Goal: Transaction & Acquisition: Purchase product/service

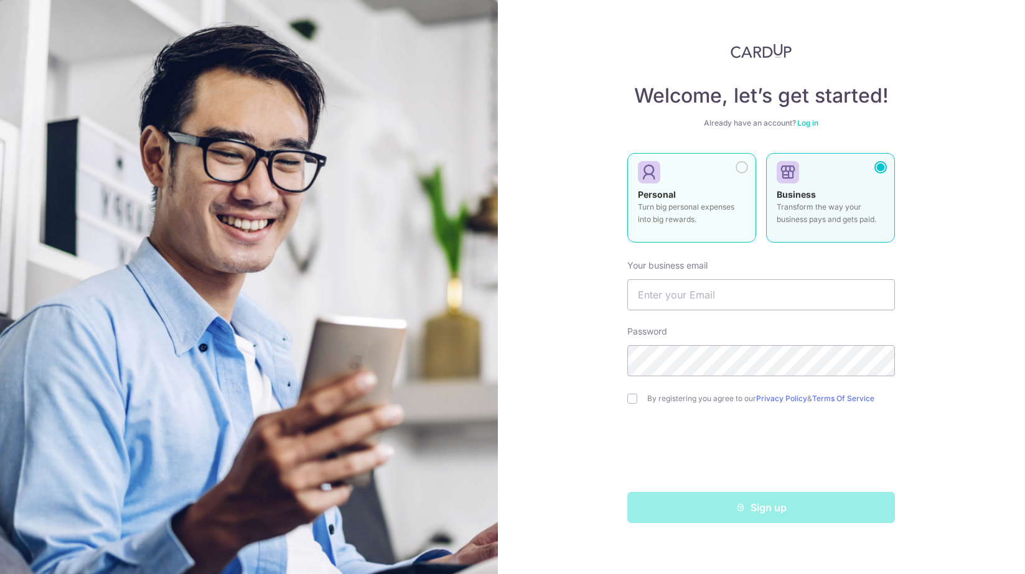
click at [709, 208] on p "Turn big personal expenses into big rewards." at bounding box center [692, 213] width 108 height 25
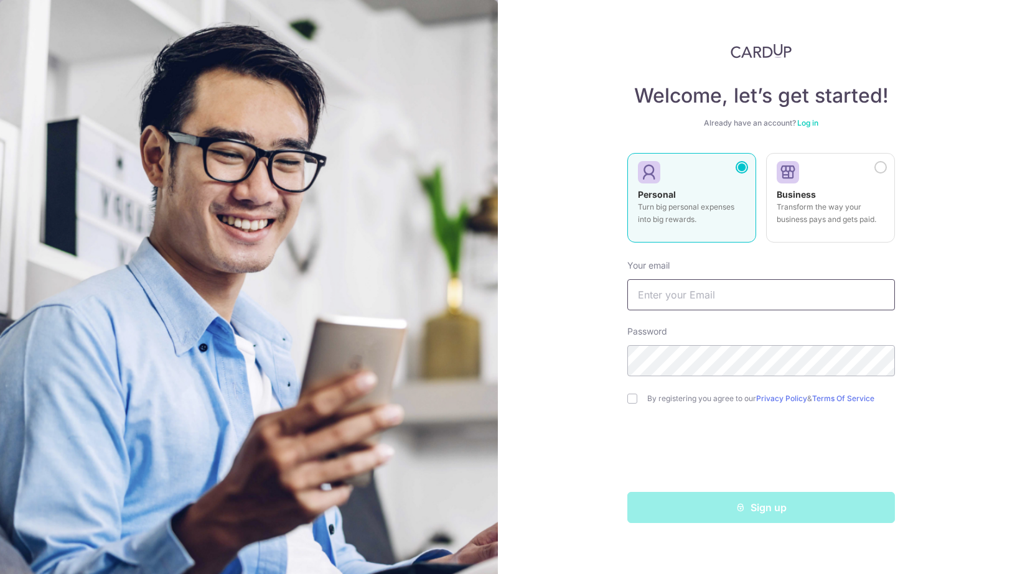
click at [737, 305] on input "text" at bounding box center [761, 294] width 268 height 31
type input "[EMAIL_ADDRESS][DOMAIN_NAME]"
click at [687, 394] on label "By registering you agree to our Privacy Policy & Terms Of Service" at bounding box center [771, 399] width 248 height 10
click at [632, 404] on div "By registering you agree to our Privacy Policy & Terms Of Service" at bounding box center [761, 398] width 268 height 15
click at [633, 397] on input "checkbox" at bounding box center [632, 399] width 10 height 10
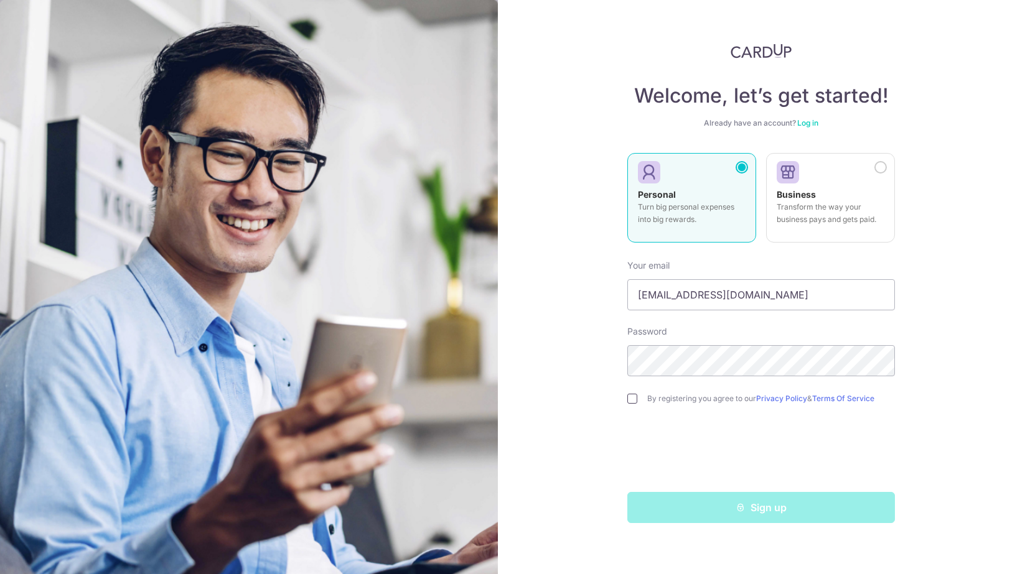
checkbox input "true"
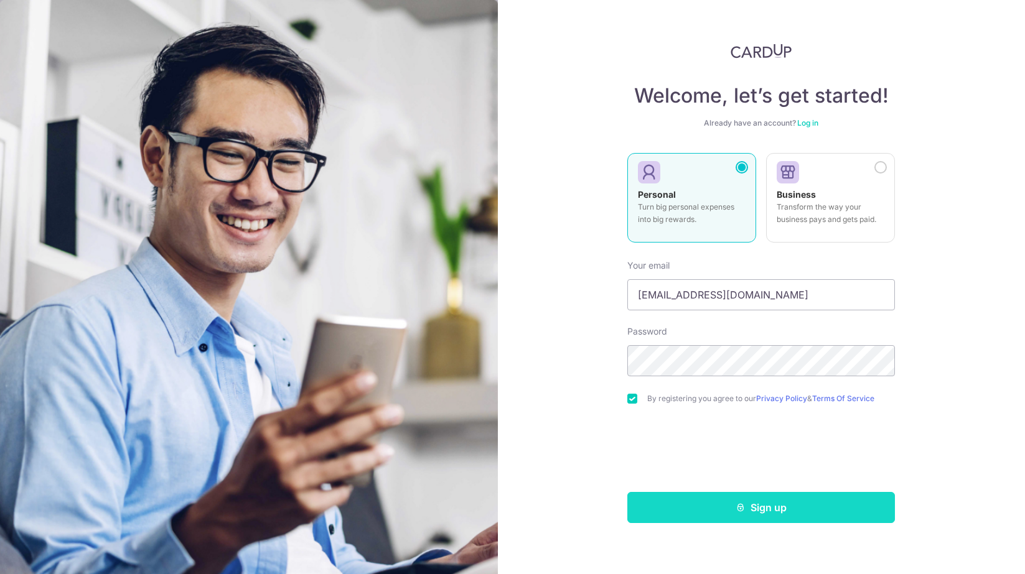
click at [742, 519] on button "Sign up" at bounding box center [761, 507] width 268 height 31
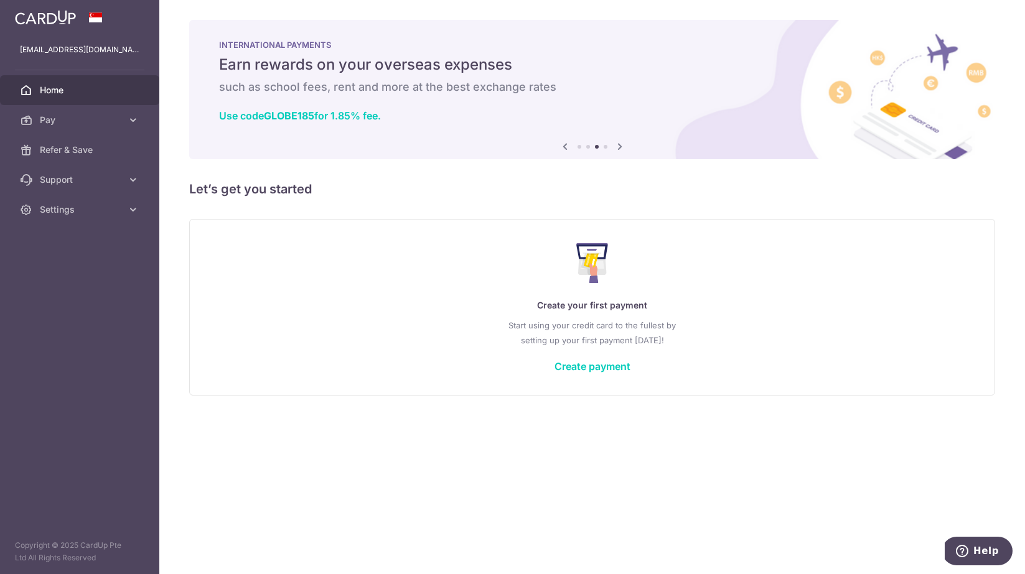
click at [622, 147] on icon at bounding box center [619, 147] width 15 height 16
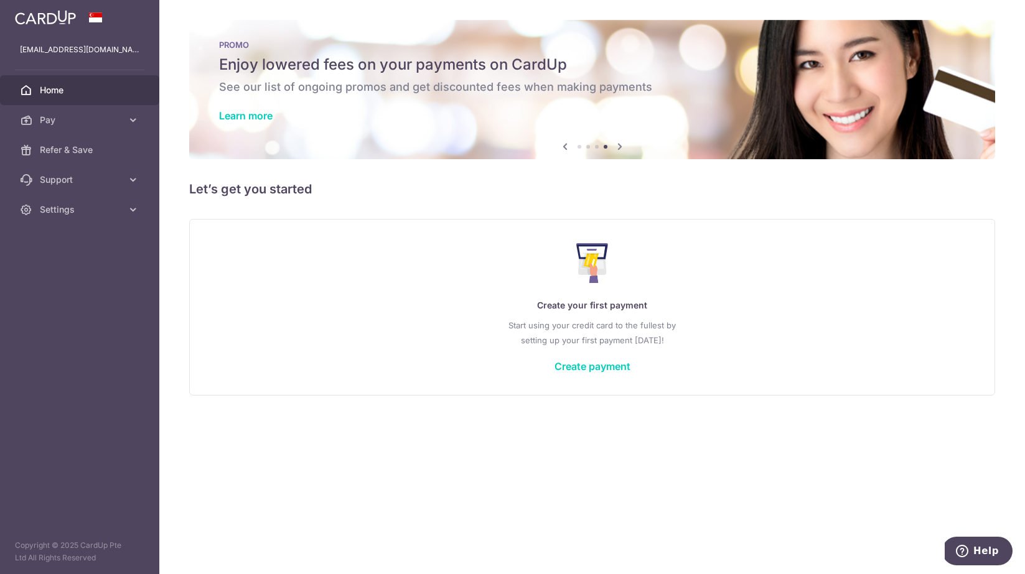
click at [622, 147] on icon at bounding box center [619, 147] width 15 height 16
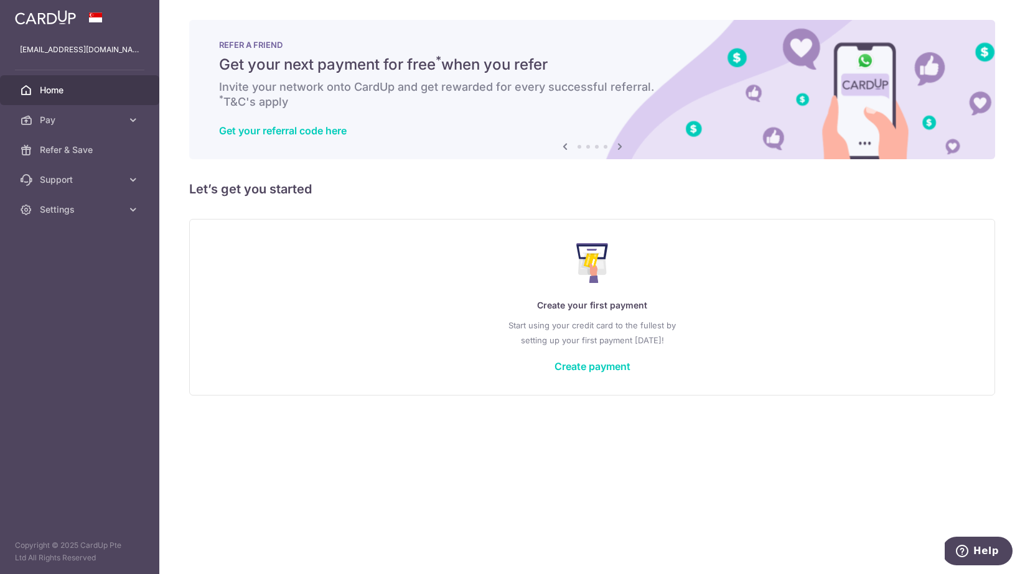
click at [622, 147] on icon at bounding box center [619, 147] width 15 height 16
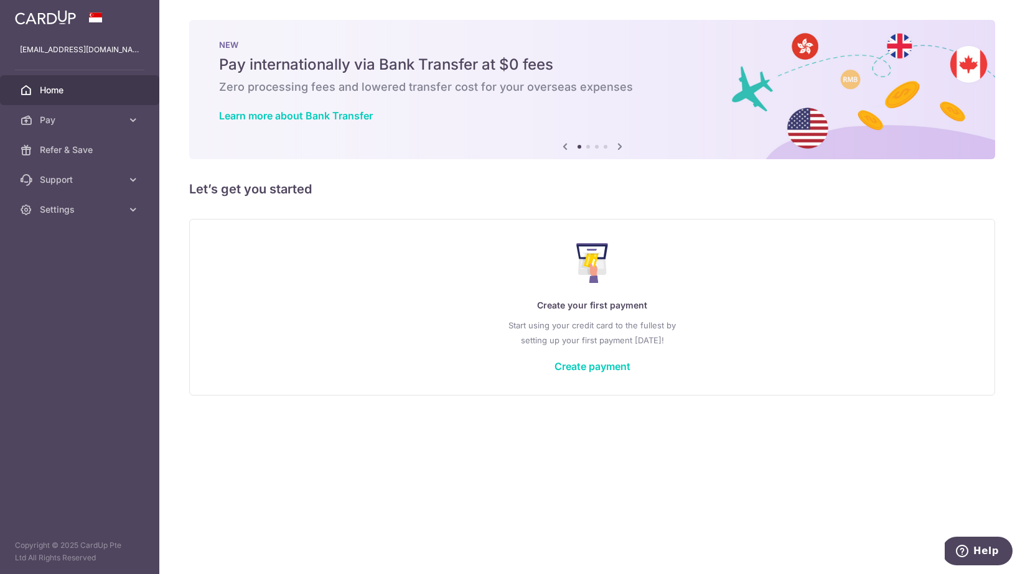
click at [622, 147] on icon at bounding box center [619, 147] width 15 height 16
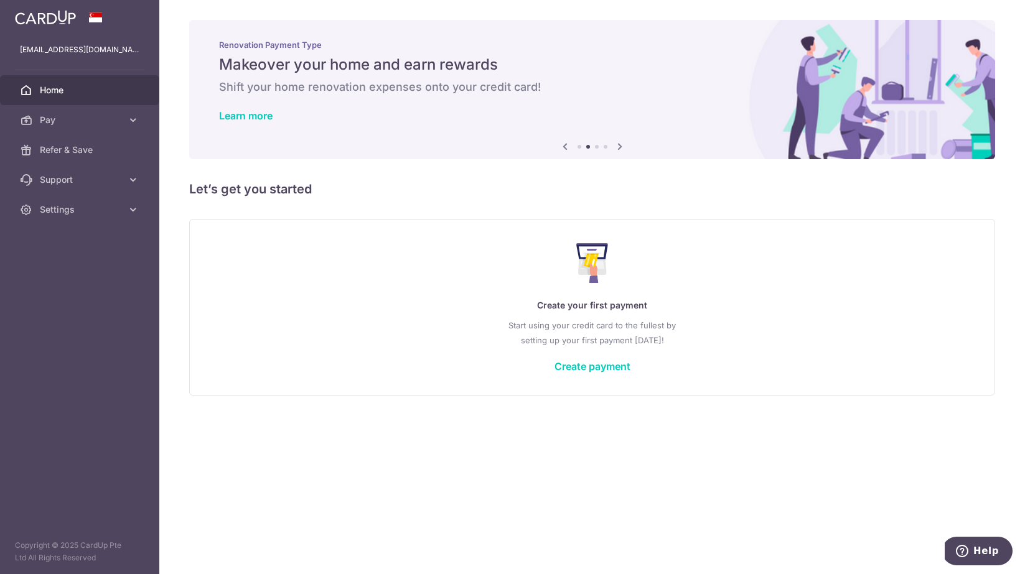
click at [622, 147] on icon at bounding box center [619, 147] width 15 height 16
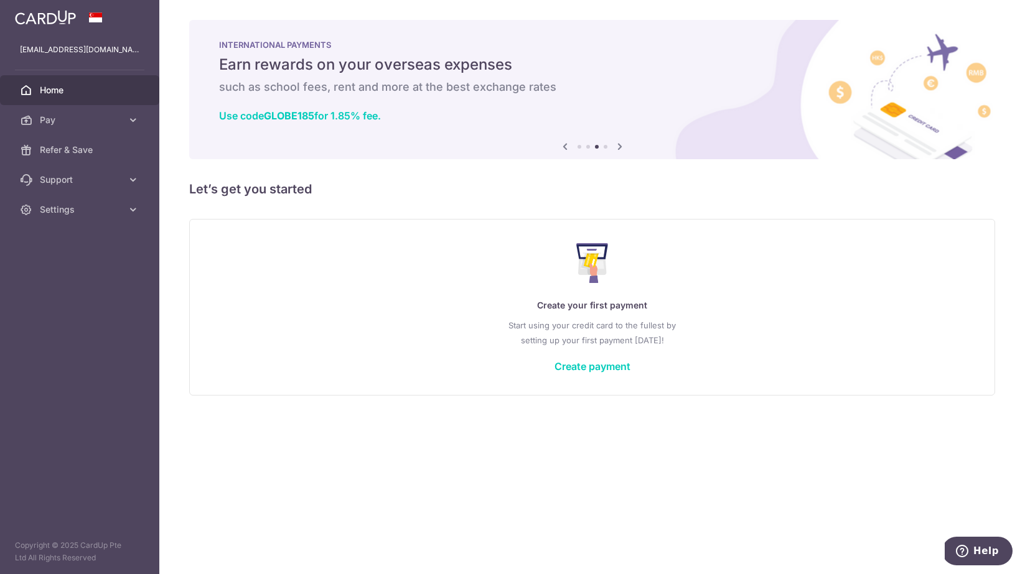
click at [622, 147] on icon at bounding box center [619, 147] width 15 height 16
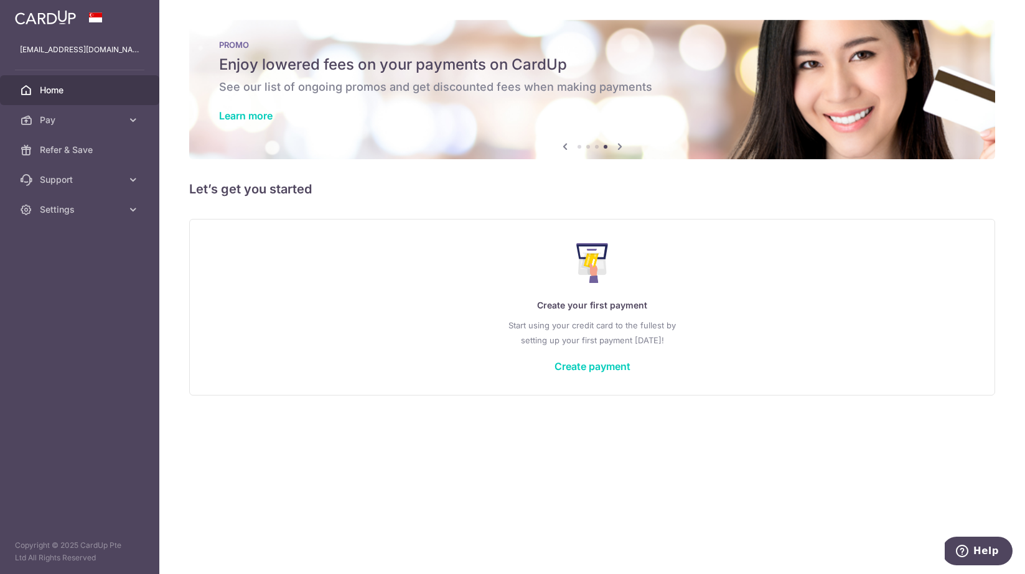
click at [413, 121] on div "Learn more" at bounding box center [592, 116] width 746 height 12
drag, startPoint x: 216, startPoint y: 119, endPoint x: 228, endPoint y: 117, distance: 12.1
click at [217, 119] on div "PROMO Enjoy lowered fees on your payments on CardUp See our list of ongoing pro…" at bounding box center [592, 82] width 806 height 124
click at [231, 116] on link "Learn more" at bounding box center [246, 116] width 54 height 12
click at [582, 348] on div "Create your first payment Start using your credit card to the fullest by settin…" at bounding box center [592, 306] width 775 height 147
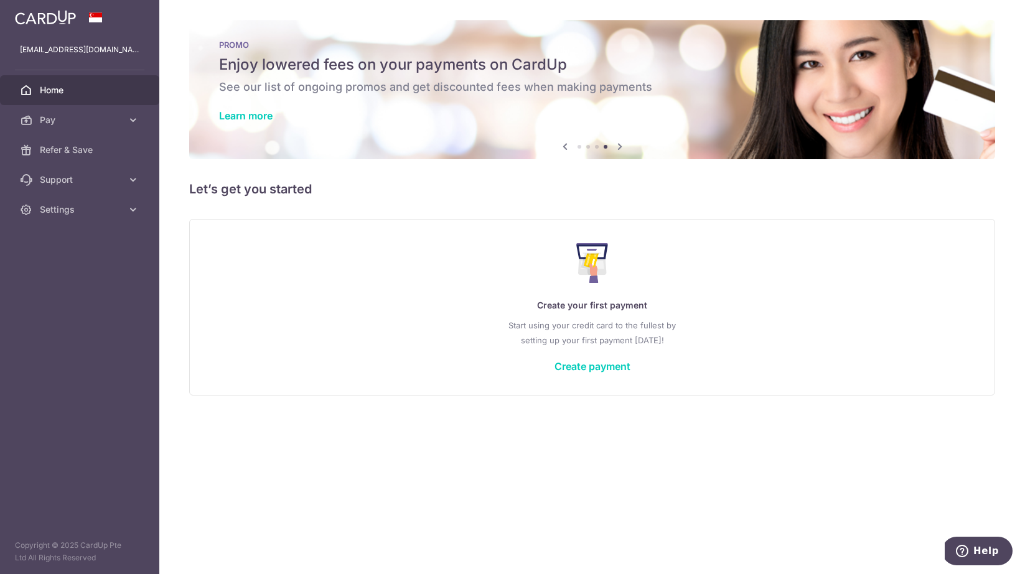
click at [603, 376] on div "Create your first payment Start using your credit card to the fullest by settin…" at bounding box center [592, 306] width 775 height 147
click at [605, 371] on link "Create payment" at bounding box center [592, 366] width 76 height 12
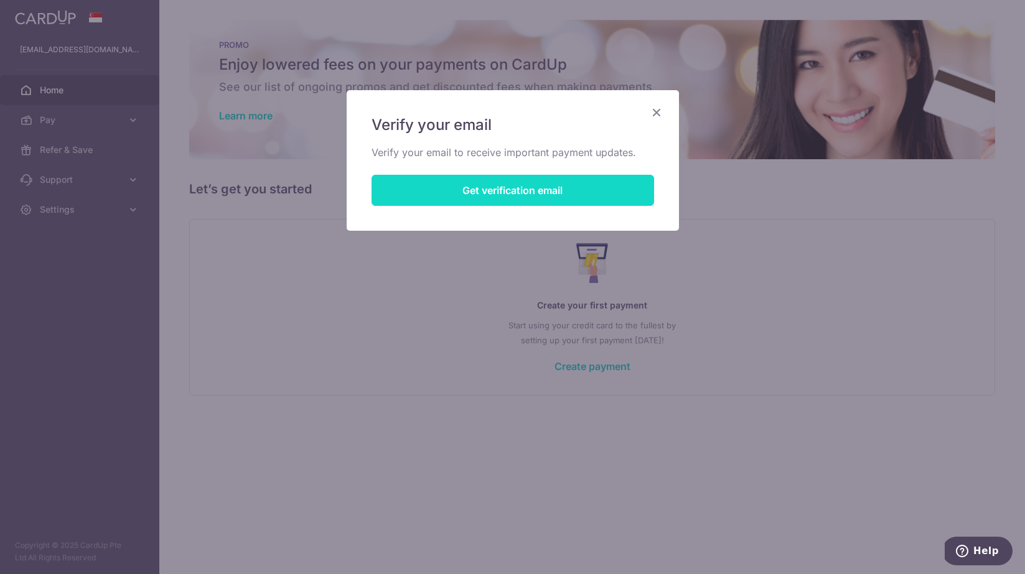
click at [564, 194] on button "Get verification email" at bounding box center [513, 190] width 283 height 31
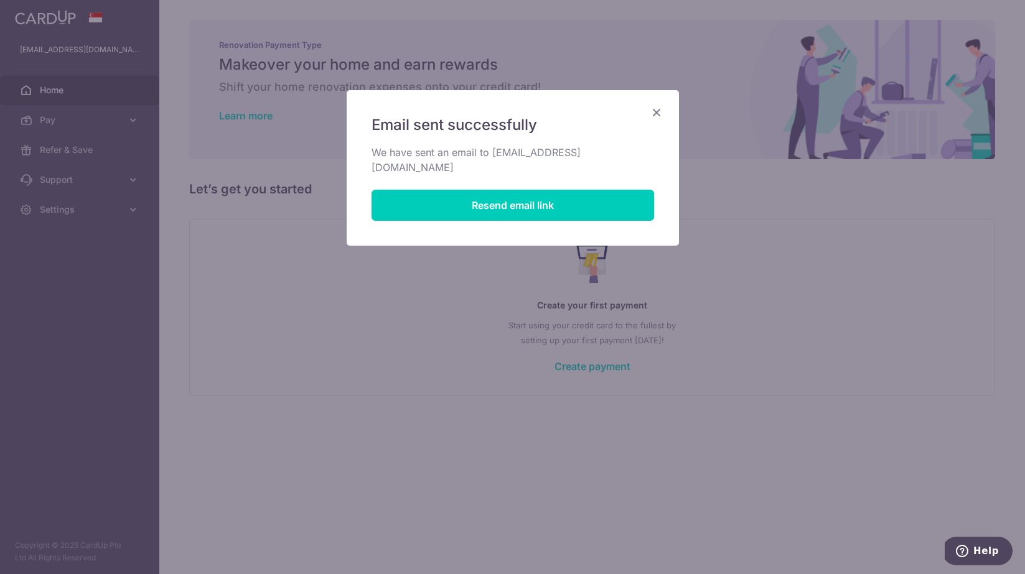
click at [658, 110] on icon "Close" at bounding box center [656, 113] width 15 height 16
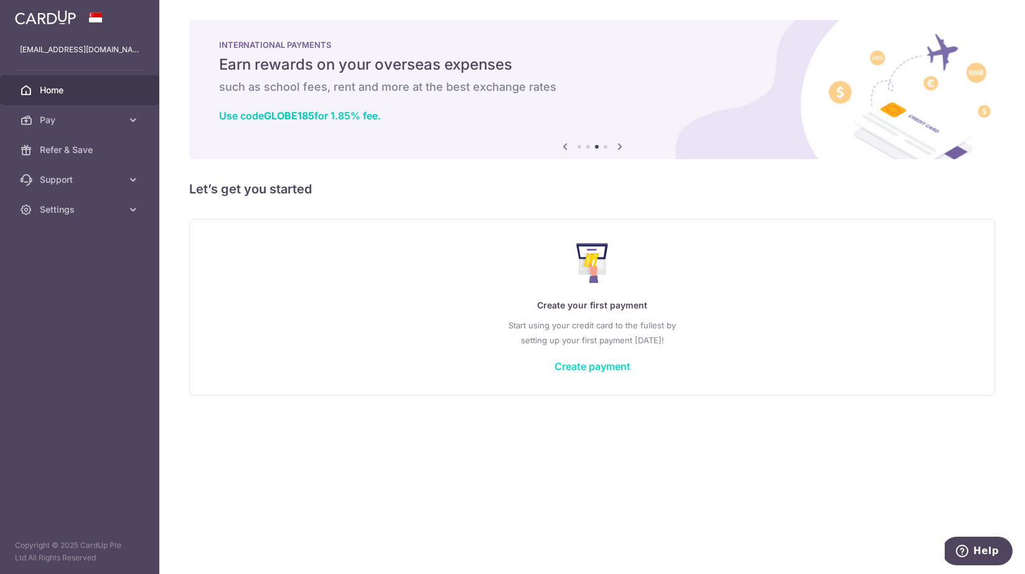
click at [630, 365] on link "Create payment" at bounding box center [592, 366] width 76 height 12
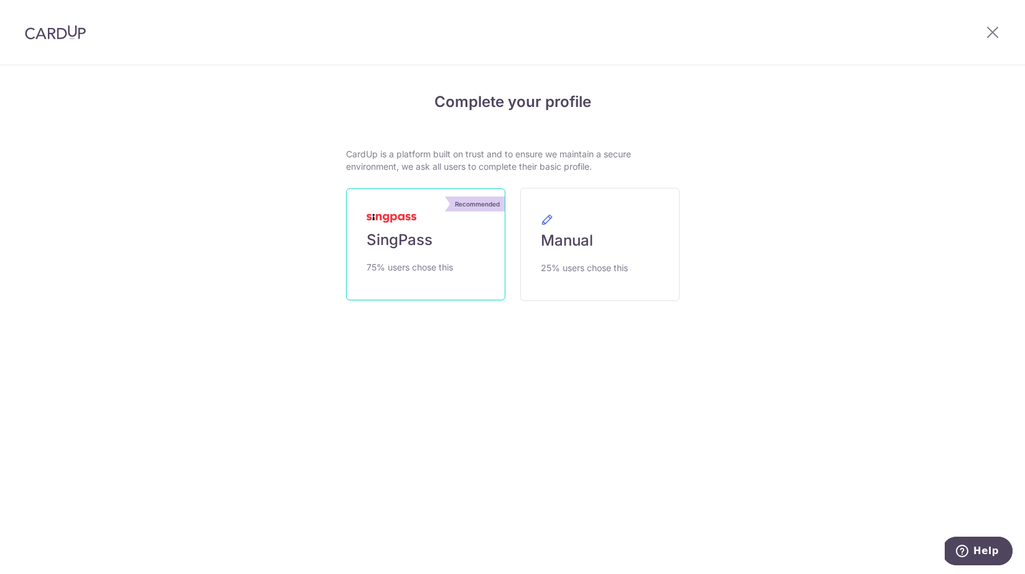
click at [462, 256] on link "Recommended SingPass 75% users chose this" at bounding box center [425, 245] width 159 height 112
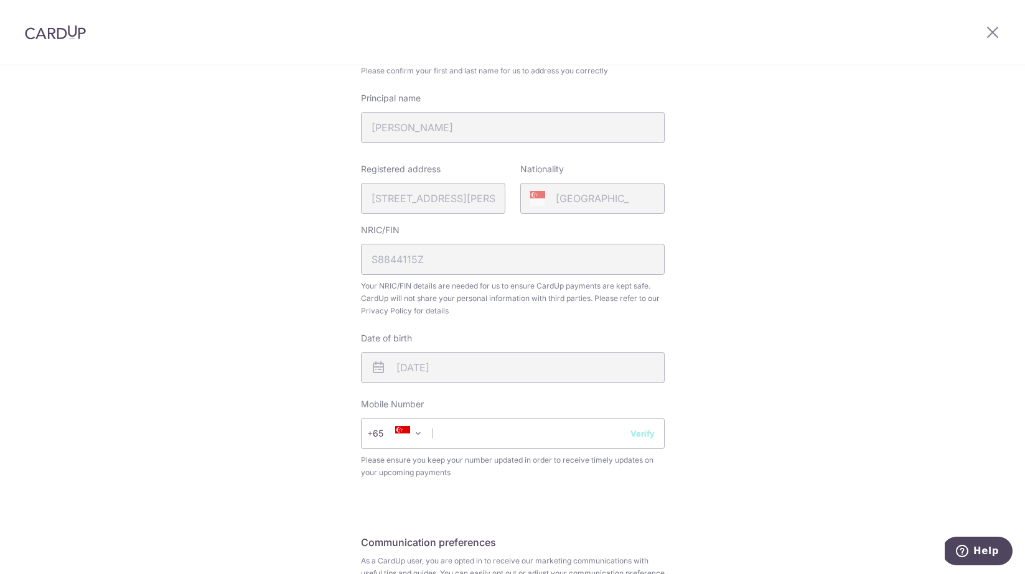
scroll to position [216, 0]
click at [498, 428] on input "text" at bounding box center [513, 432] width 304 height 31
type input "90671005"
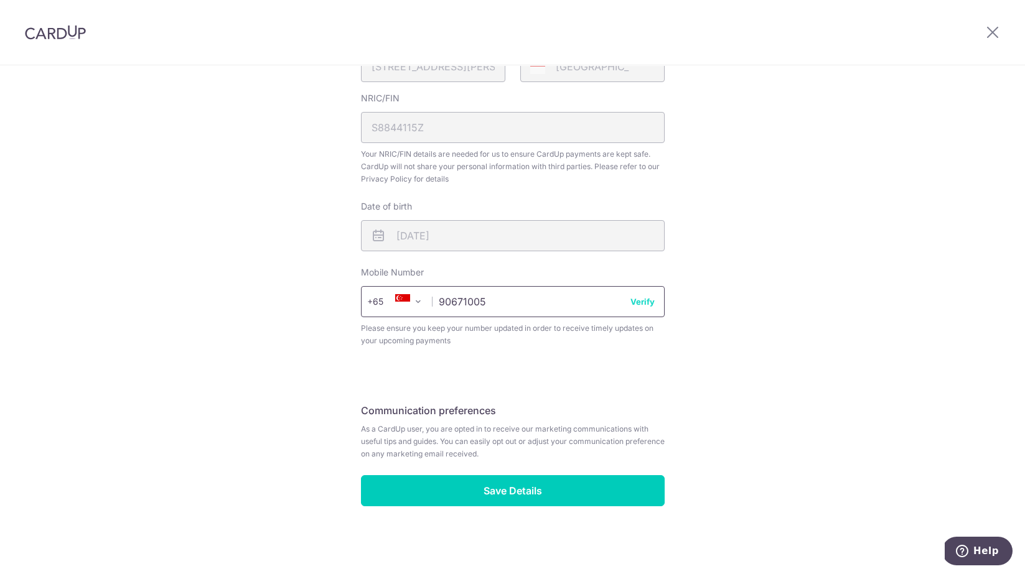
scroll to position [347, 0]
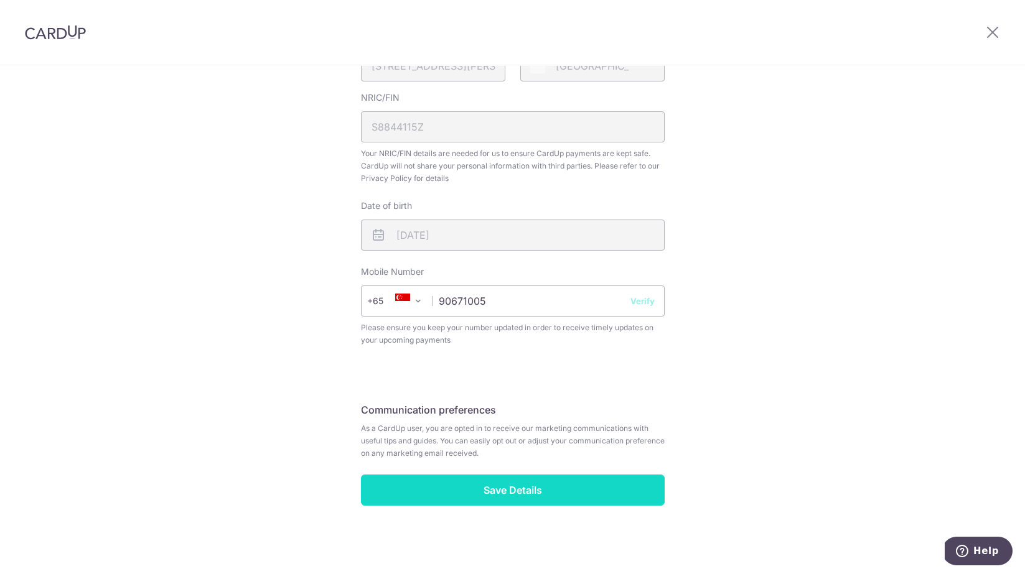
click at [544, 486] on input "Save Details" at bounding box center [513, 490] width 304 height 31
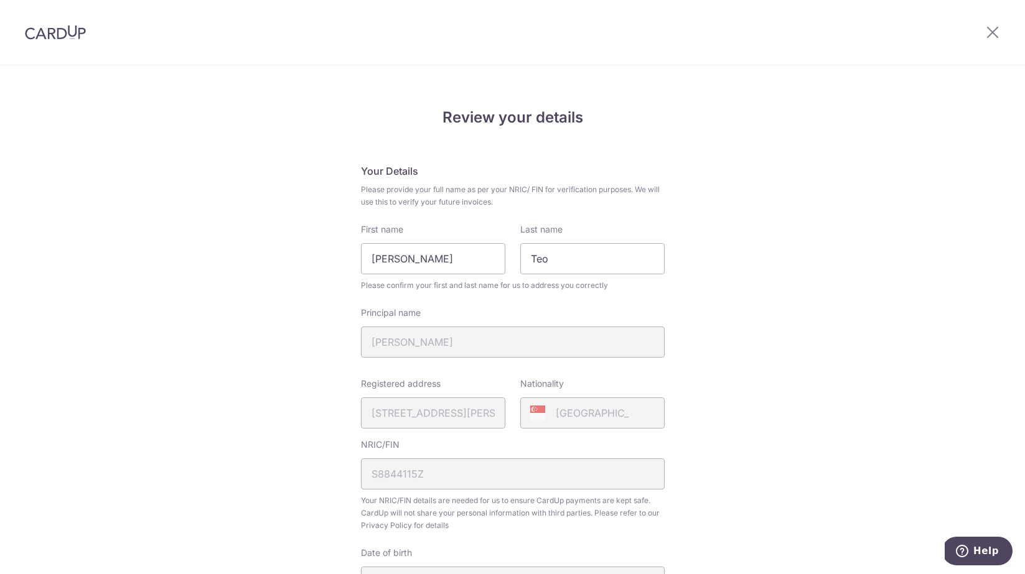
scroll to position [365, 0]
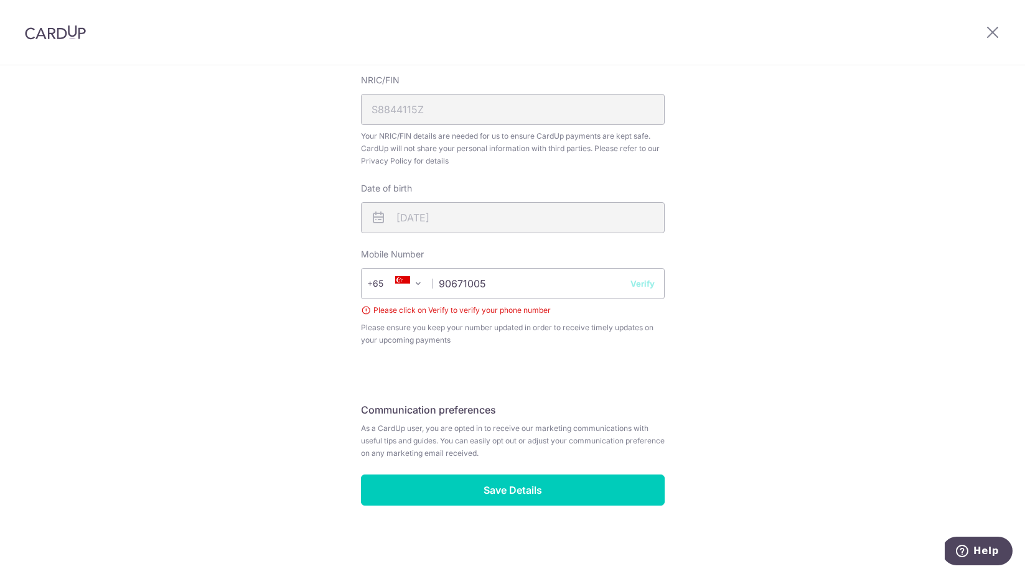
click at [638, 286] on button "Verify" at bounding box center [642, 284] width 24 height 12
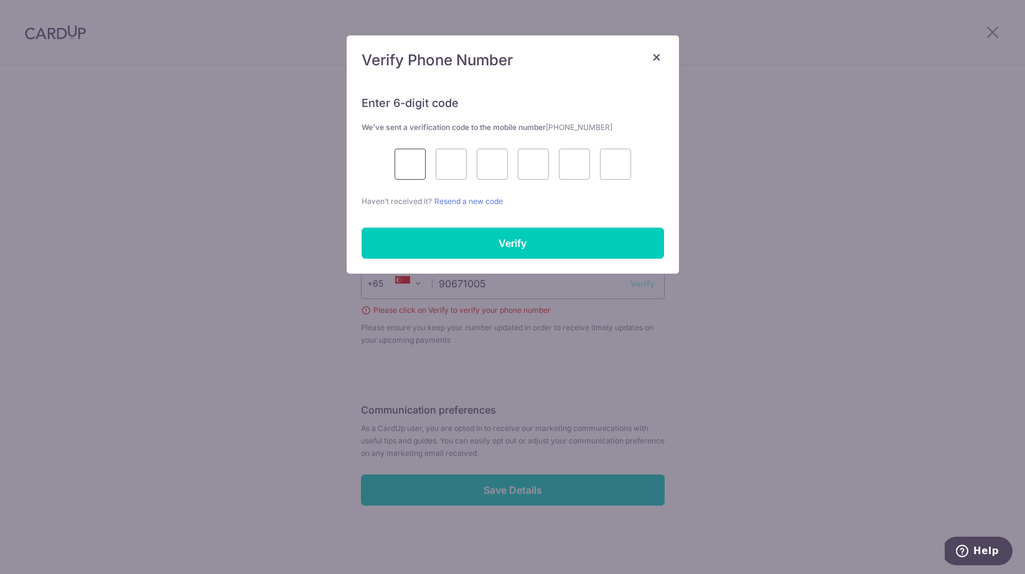
click at [401, 159] on input "text" at bounding box center [410, 164] width 31 height 31
type input "9"
type input "5"
type input "3"
type input "0"
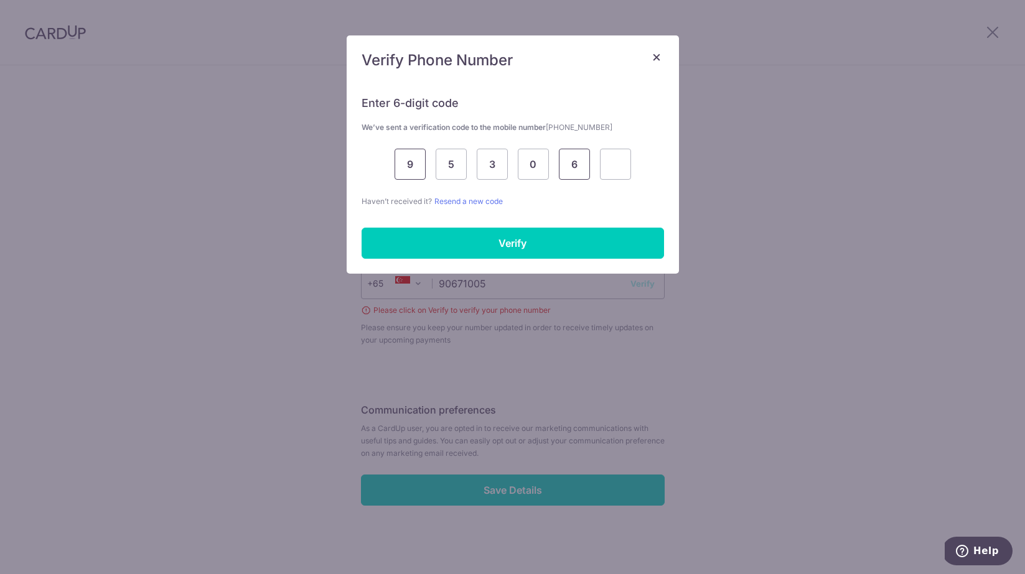
type input "6"
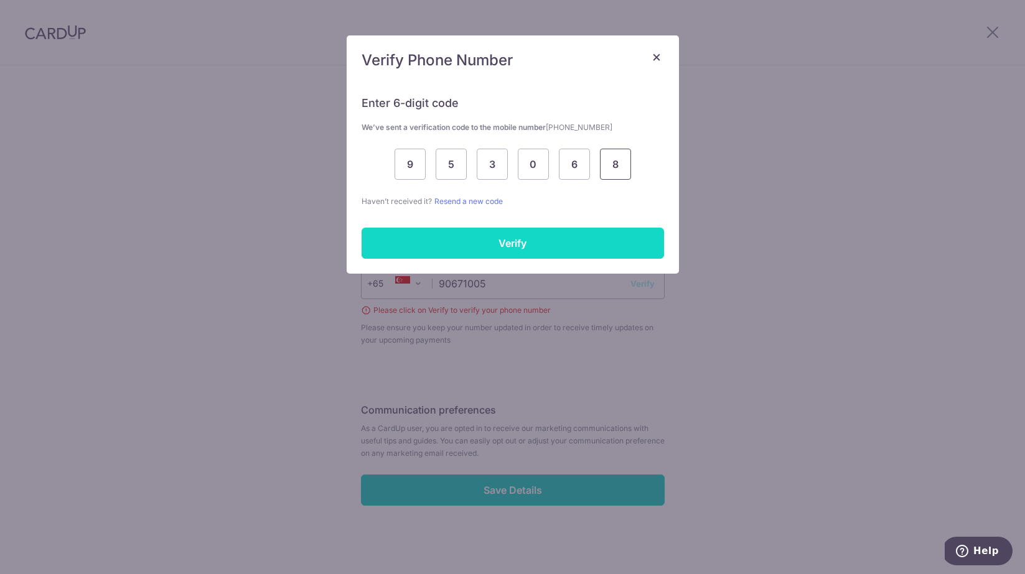
type input "8"
click at [478, 246] on input "Verify" at bounding box center [513, 243] width 302 height 31
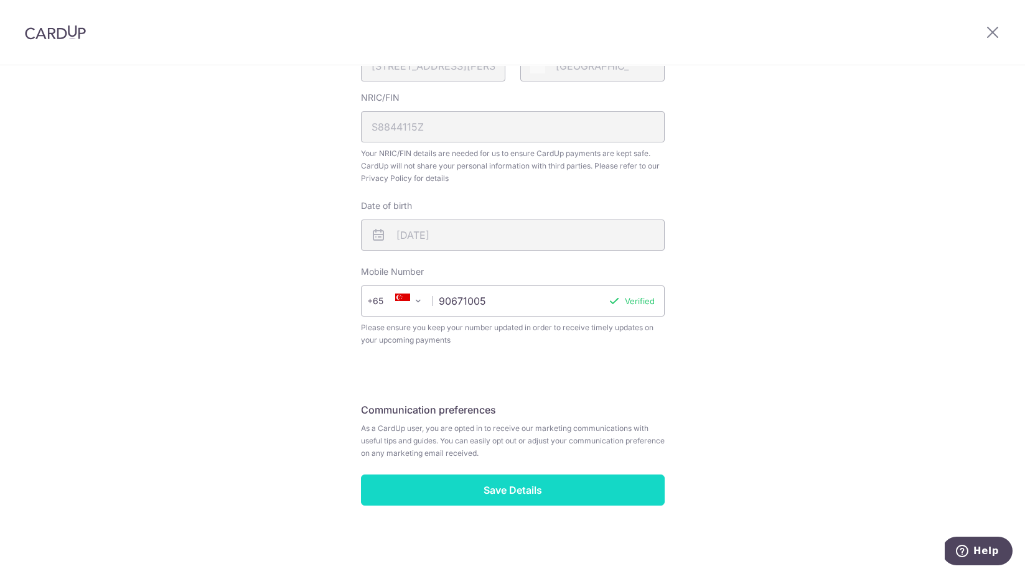
click at [585, 495] on input "Save Details" at bounding box center [513, 490] width 304 height 31
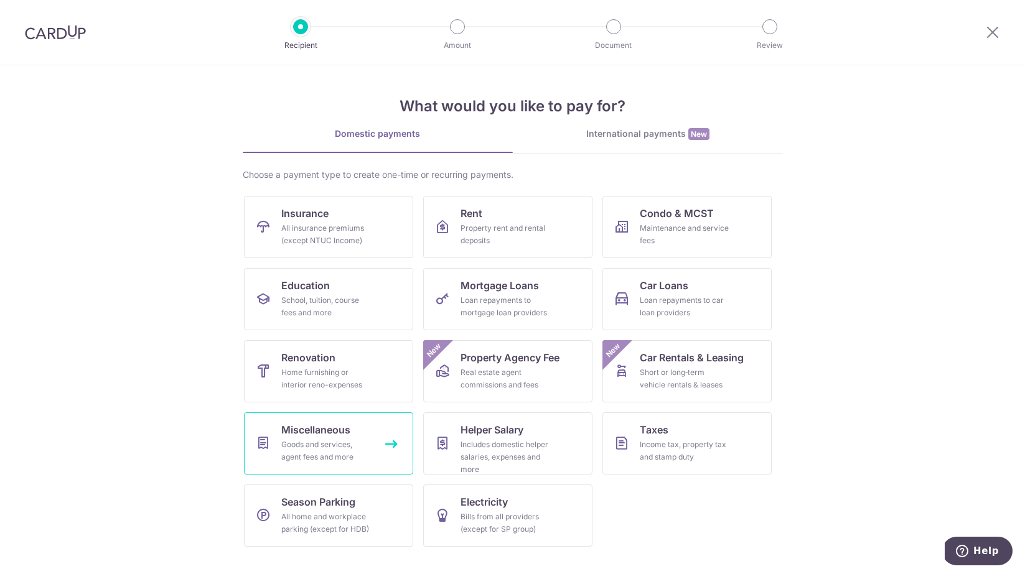
click at [362, 451] on div "Goods and services, agent fees and more" at bounding box center [326, 451] width 90 height 25
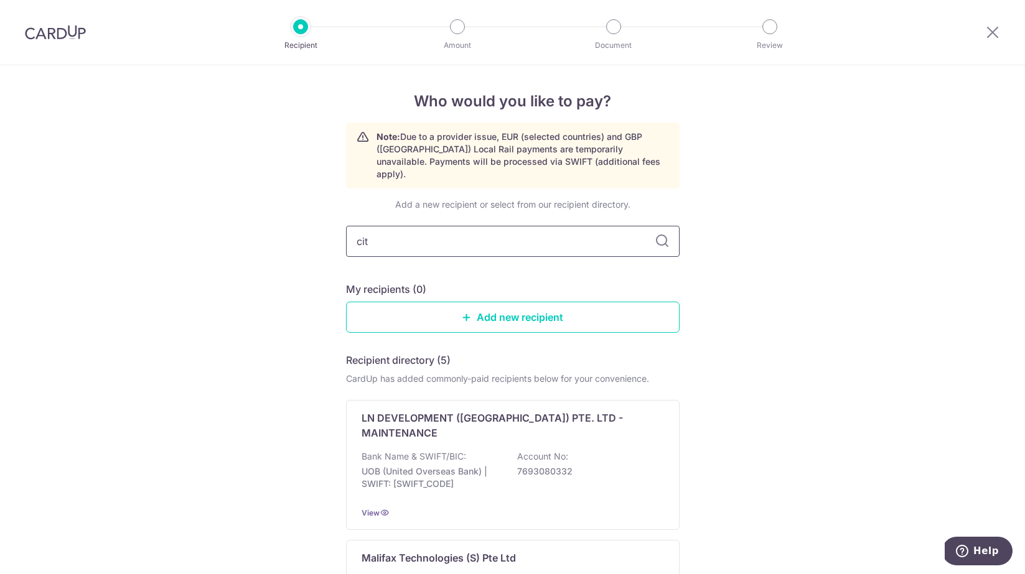
type input "city"
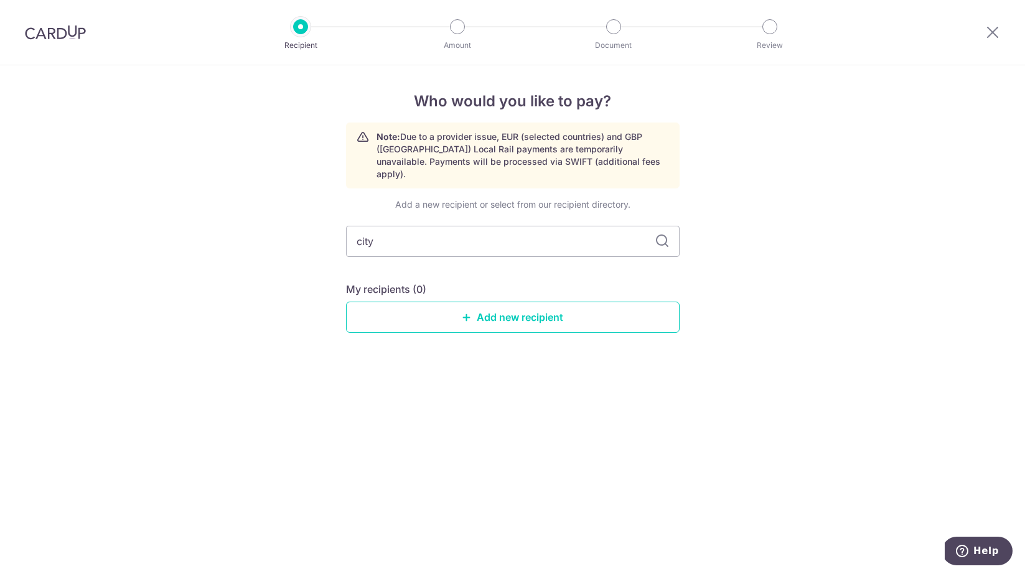
click at [664, 234] on icon at bounding box center [662, 241] width 15 height 15
click at [540, 238] on input "city" at bounding box center [513, 241] width 334 height 31
type input "city ha"
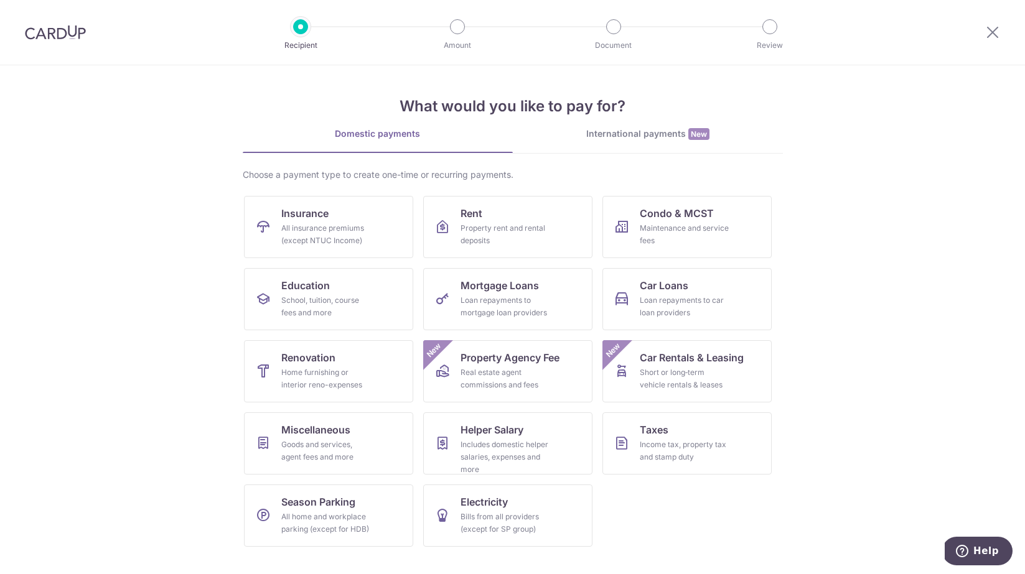
click at [572, 131] on div "International payments New" at bounding box center [648, 134] width 270 height 13
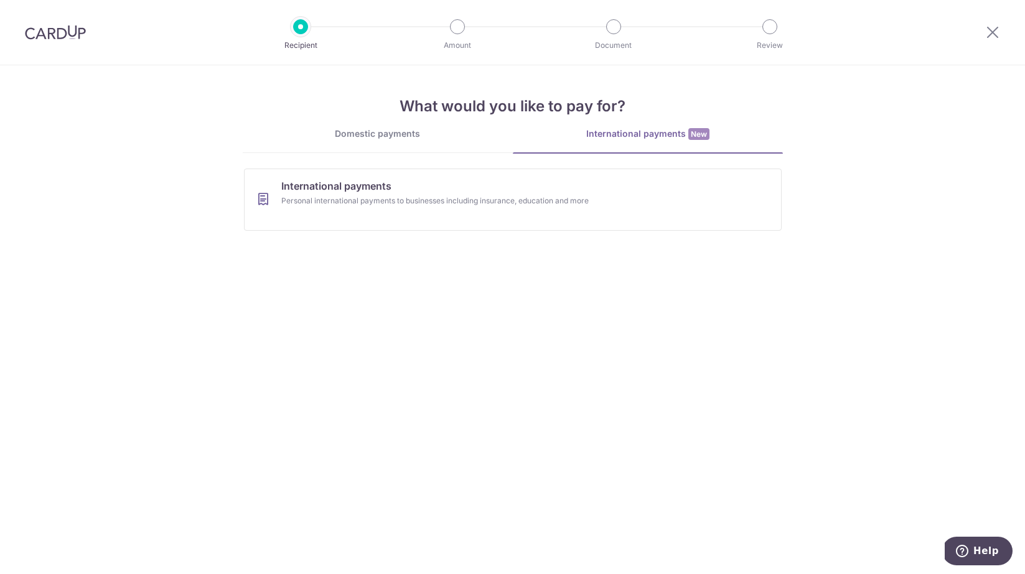
click at [450, 136] on div "Domestic payments" at bounding box center [378, 134] width 270 height 12
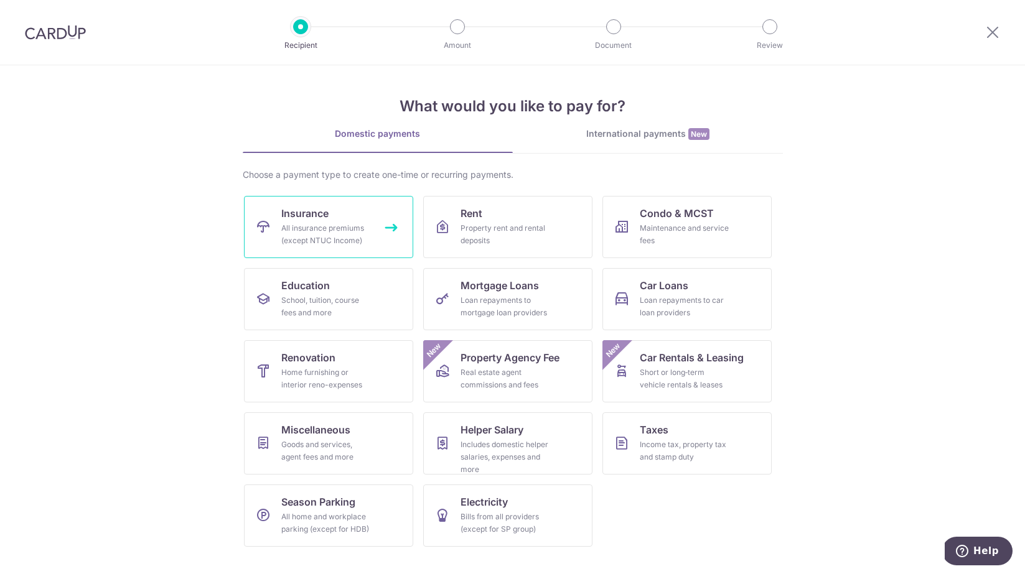
click at [357, 229] on div "All insurance premiums (except NTUC Income)" at bounding box center [326, 234] width 90 height 25
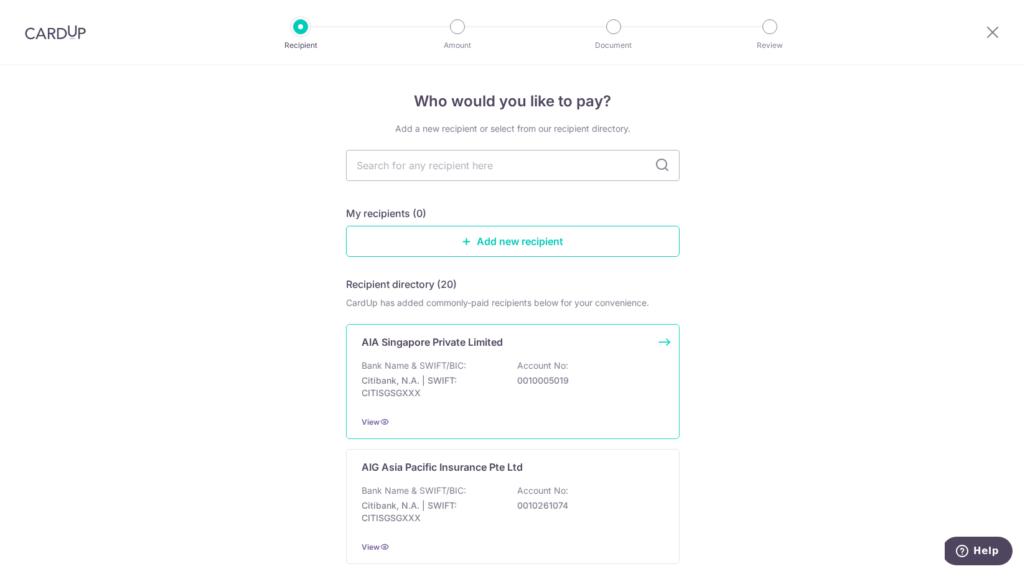
click at [541, 404] on div "Bank Name & SWIFT/BIC: Citibank, N.A. | SWIFT: CITISGSGXXX Account No: 00100050…" at bounding box center [513, 383] width 302 height 46
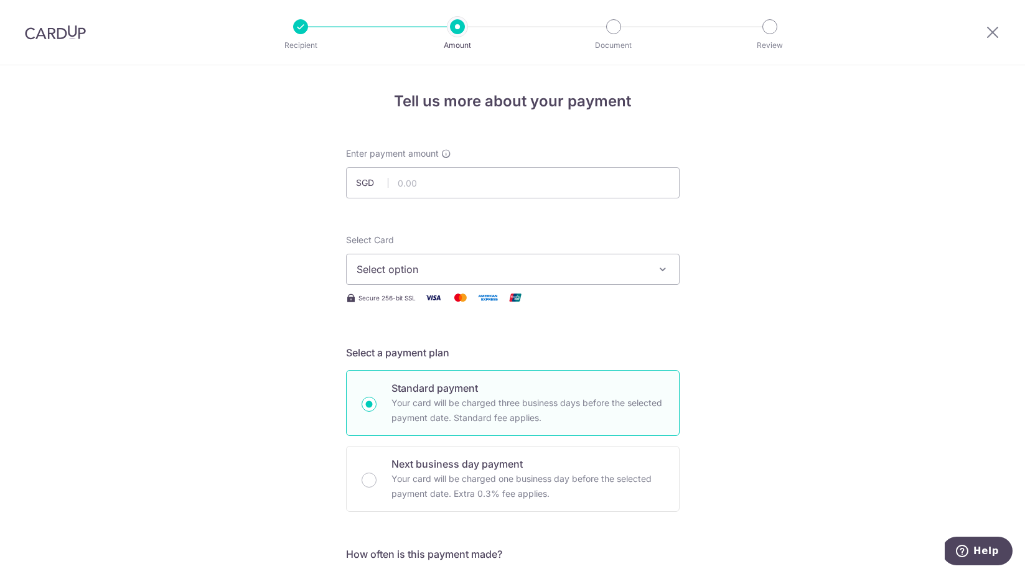
click at [606, 269] on span "Select option" at bounding box center [502, 269] width 290 height 15
click at [299, 28] on div at bounding box center [300, 26] width 15 height 15
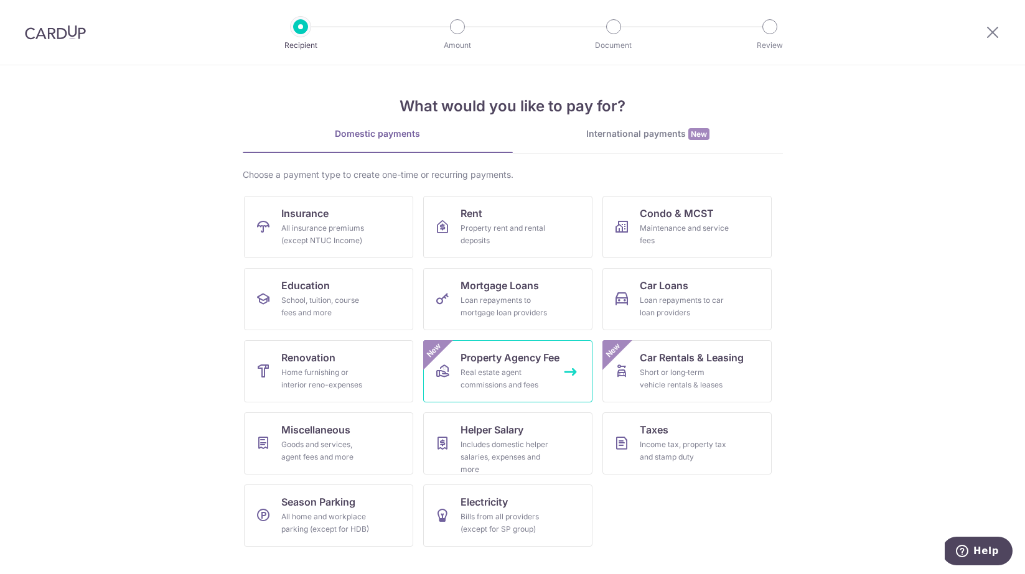
click at [507, 391] on link "Property Agency Fee Real estate agent commissions and fees New" at bounding box center [507, 371] width 169 height 62
click at [667, 140] on div "International payments New" at bounding box center [648, 134] width 270 height 13
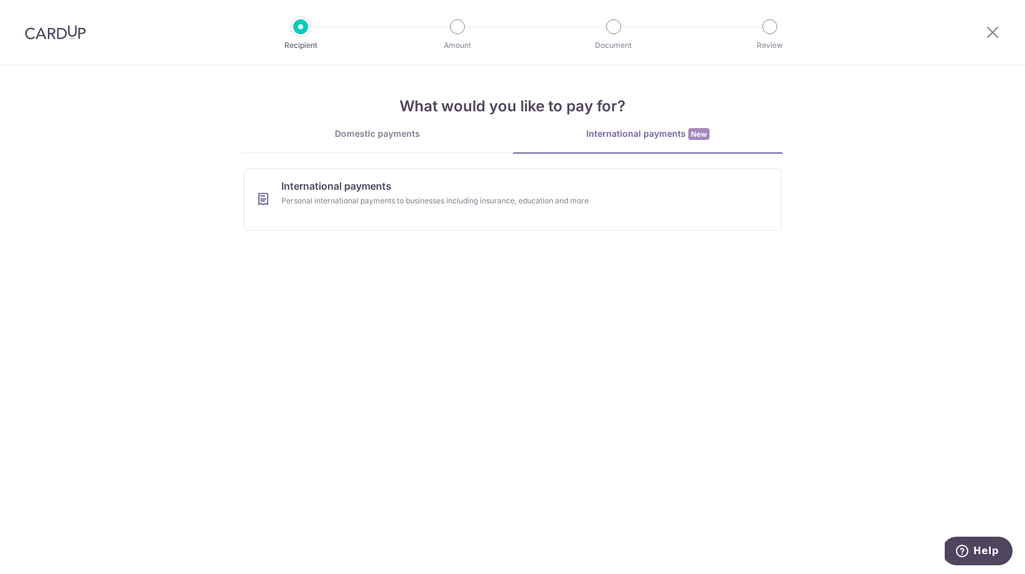
click at [413, 145] on link "Domestic payments" at bounding box center [378, 140] width 270 height 25
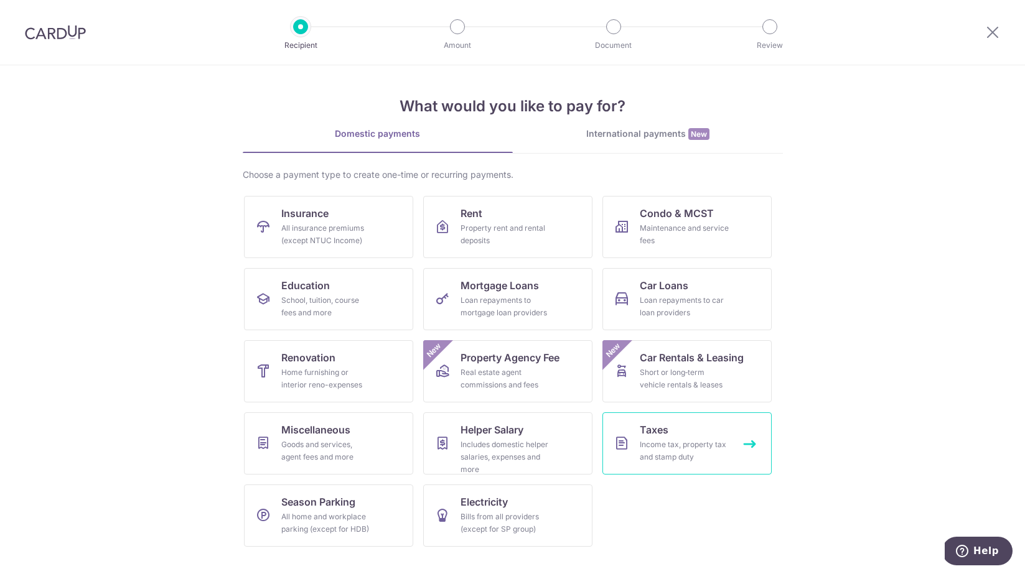
click at [712, 448] on div "Income tax, property tax and stamp duty" at bounding box center [685, 451] width 90 height 25
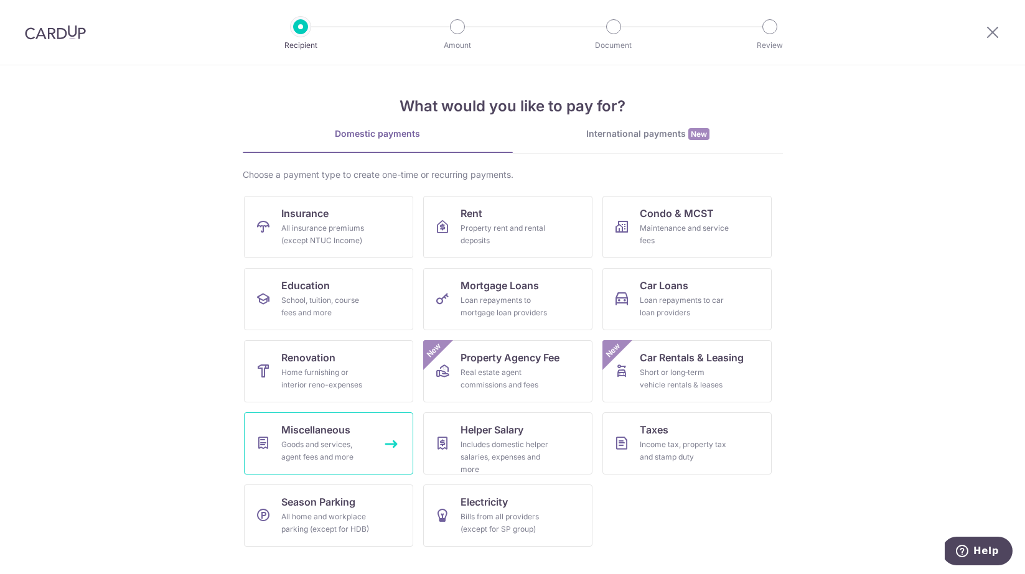
click at [400, 458] on link "Miscellaneous Goods and services, agent fees and more" at bounding box center [328, 444] width 169 height 62
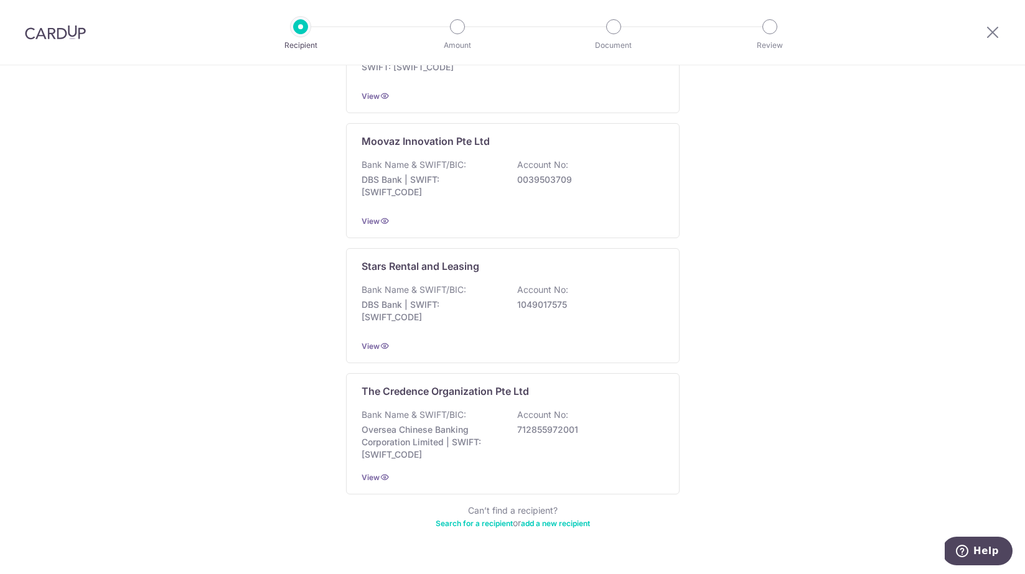
scroll to position [543, 0]
click at [475, 518] on link "Search for a recipient" at bounding box center [474, 522] width 77 height 9
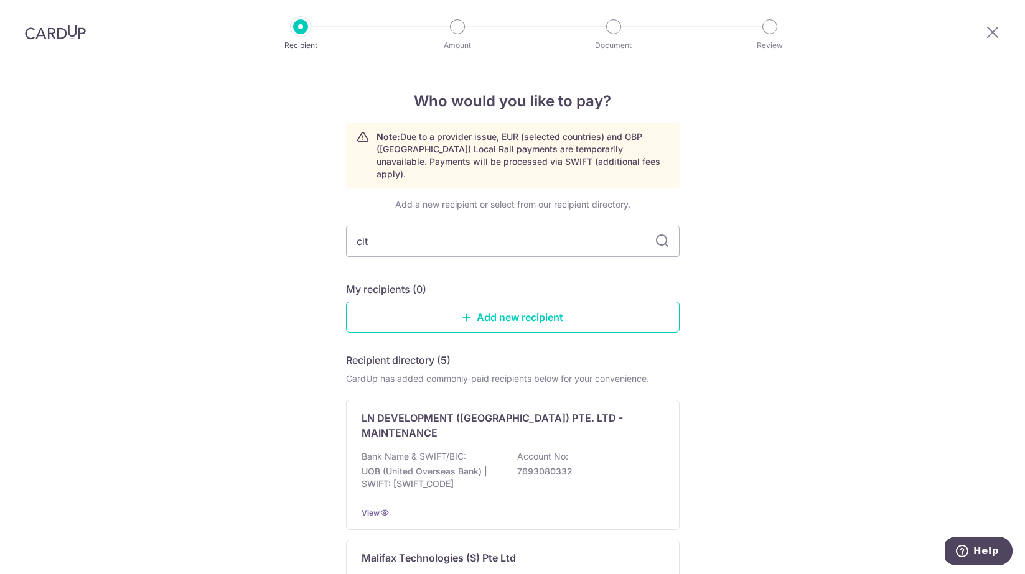
type input "city"
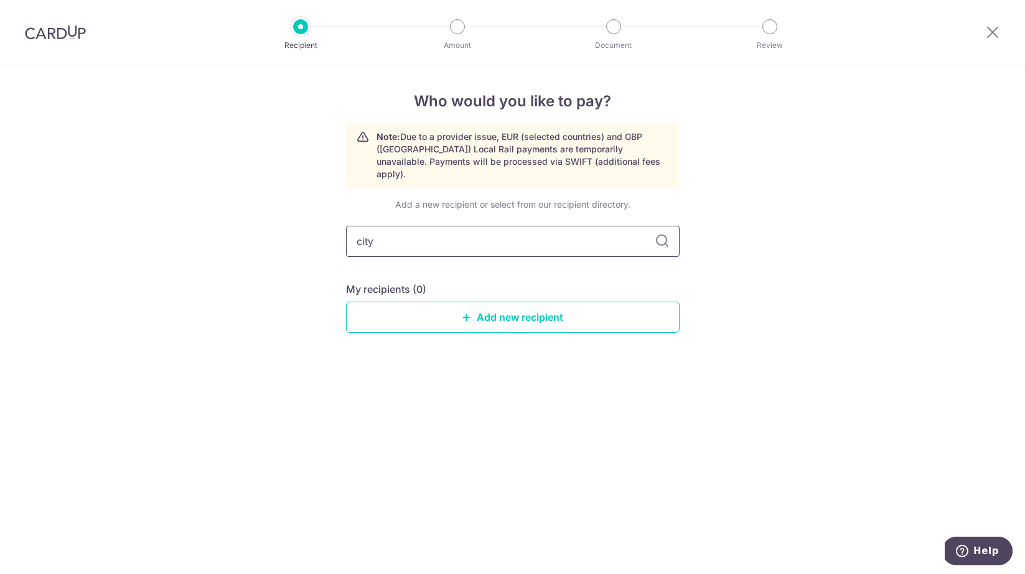
click at [527, 239] on input "city" at bounding box center [513, 241] width 334 height 31
type input "harvest"
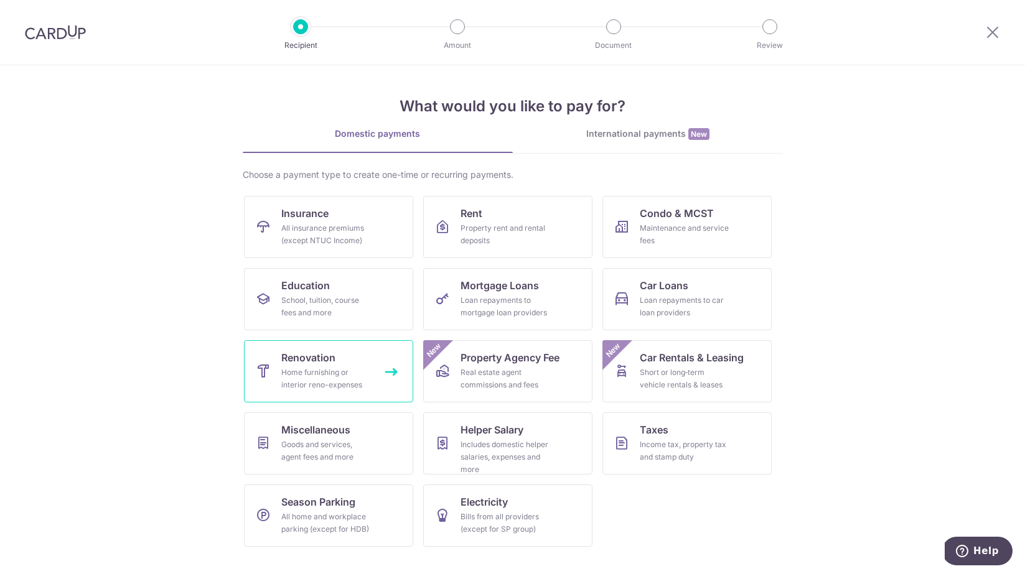
click at [311, 371] on div "Home furnishing or interior reno-expenses" at bounding box center [326, 379] width 90 height 25
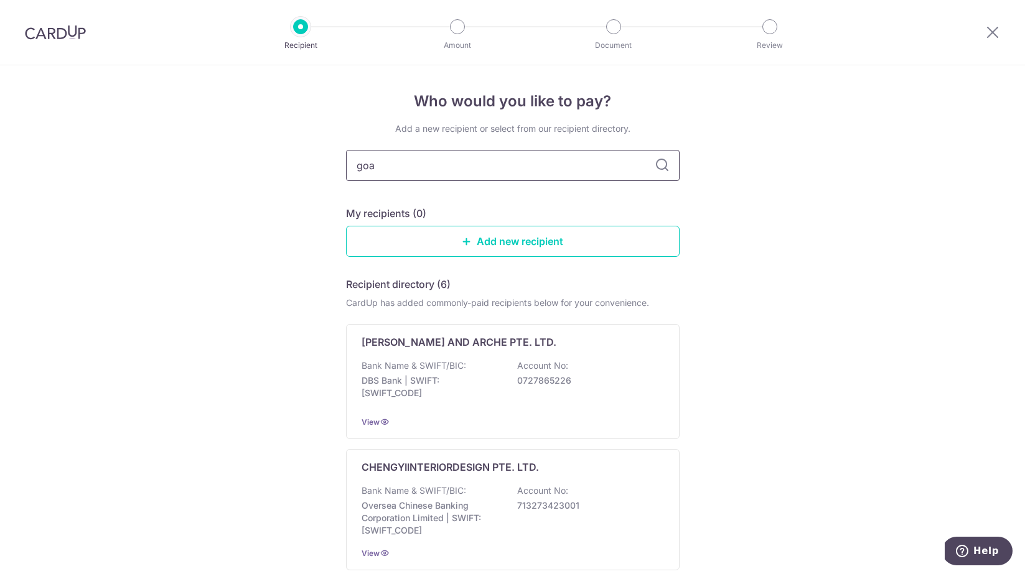
type input "goat"
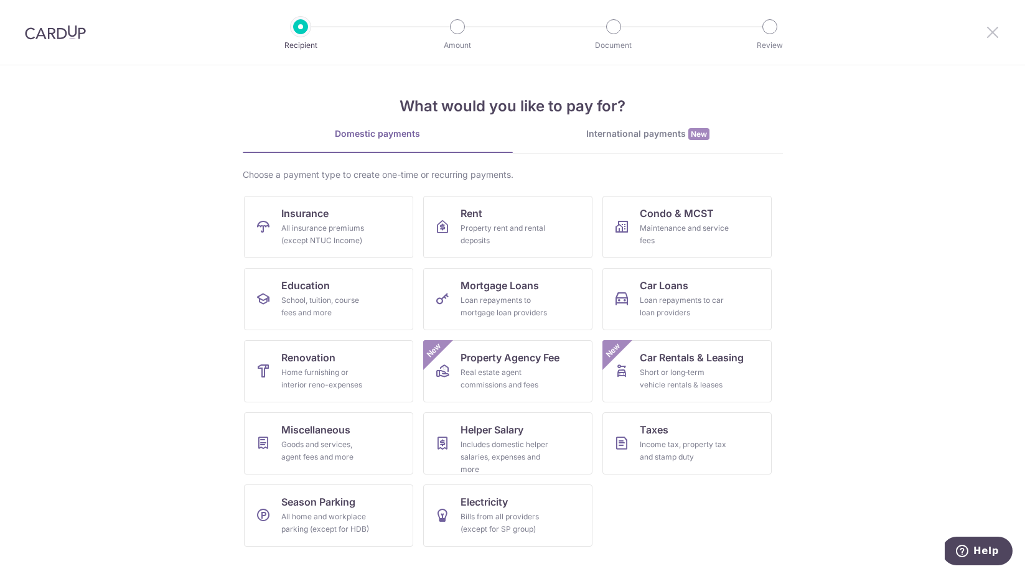
click at [987, 24] on icon at bounding box center [992, 32] width 15 height 16
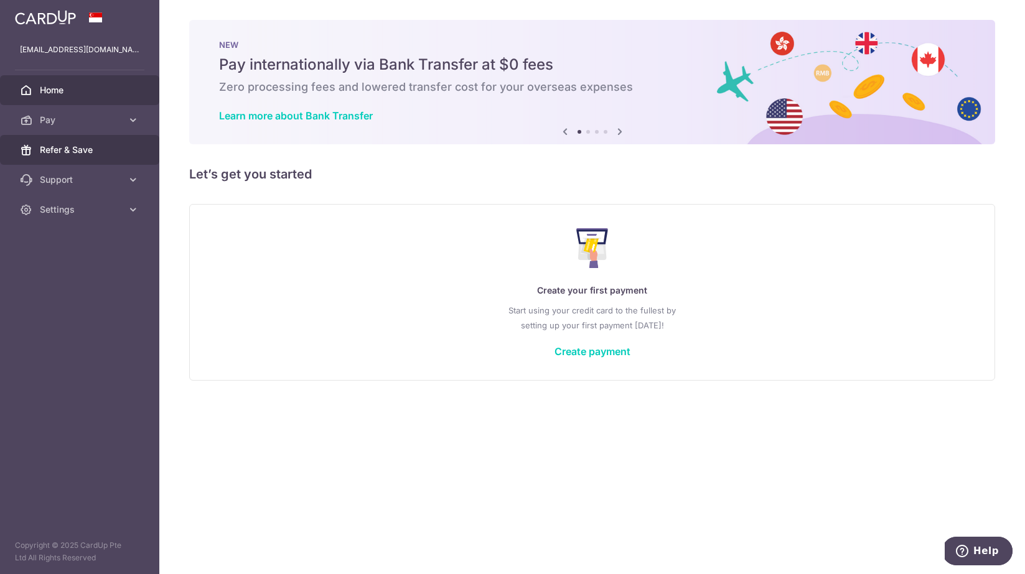
click at [129, 147] on link "Refer & Save" at bounding box center [79, 150] width 159 height 30
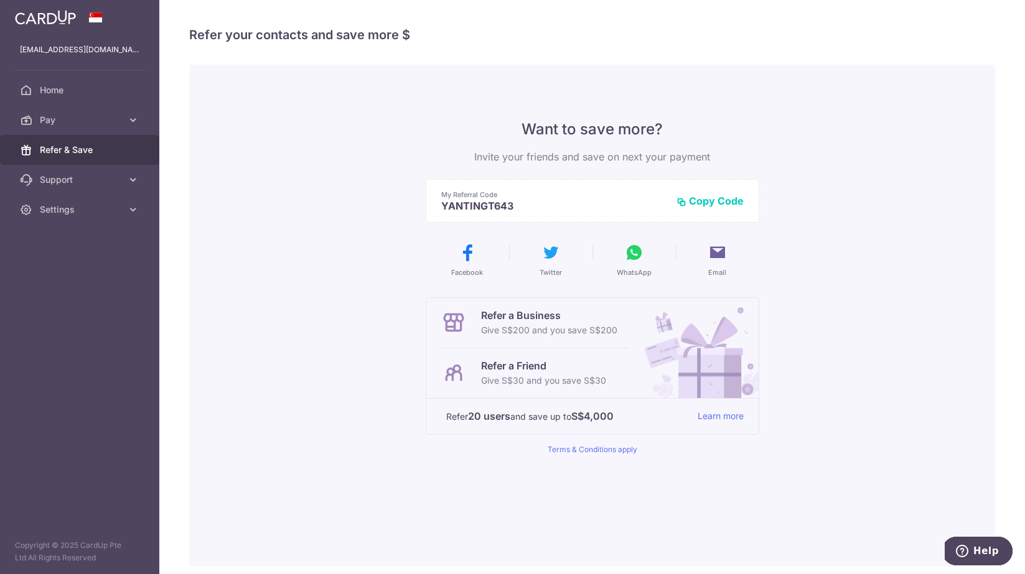
click at [702, 197] on button "Copy Code" at bounding box center [709, 201] width 67 height 12
click at [610, 449] on link "Terms & Conditions apply" at bounding box center [593, 449] width 90 height 9
